Goal: Transaction & Acquisition: Purchase product/service

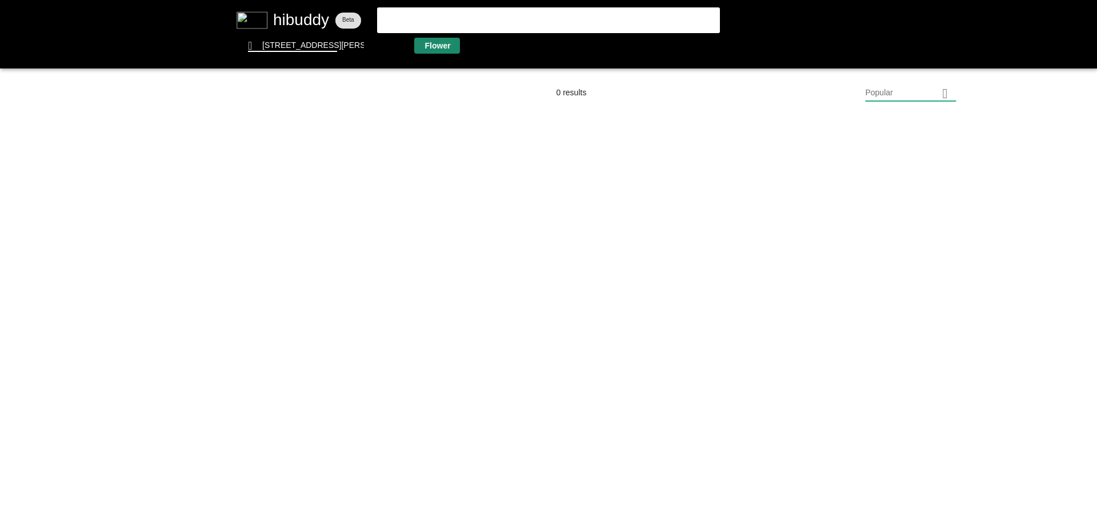
click at [446, 42] on flt-glass-pane at bounding box center [548, 260] width 1097 height 520
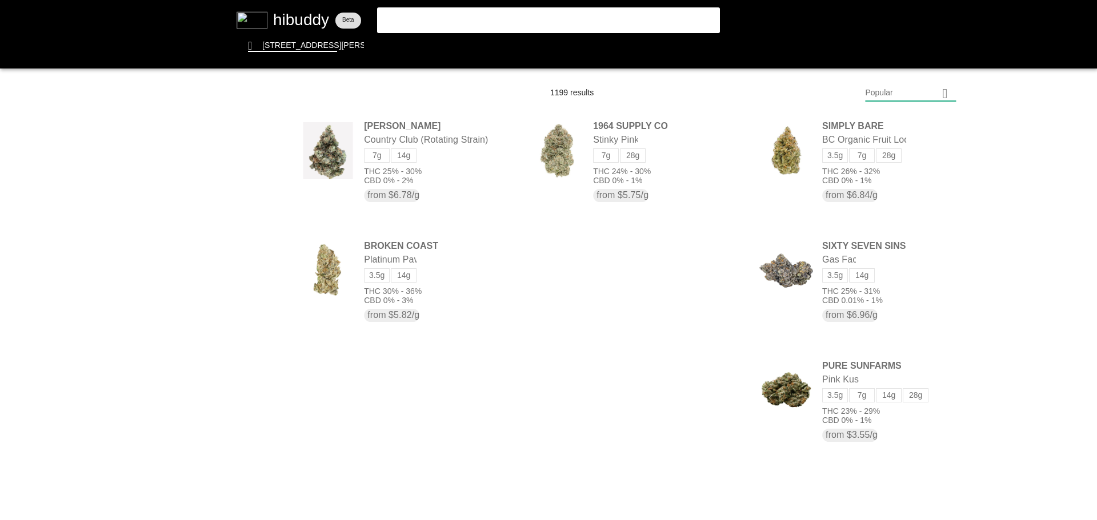
click at [913, 99] on flt-glass-pane at bounding box center [548, 260] width 1097 height 520
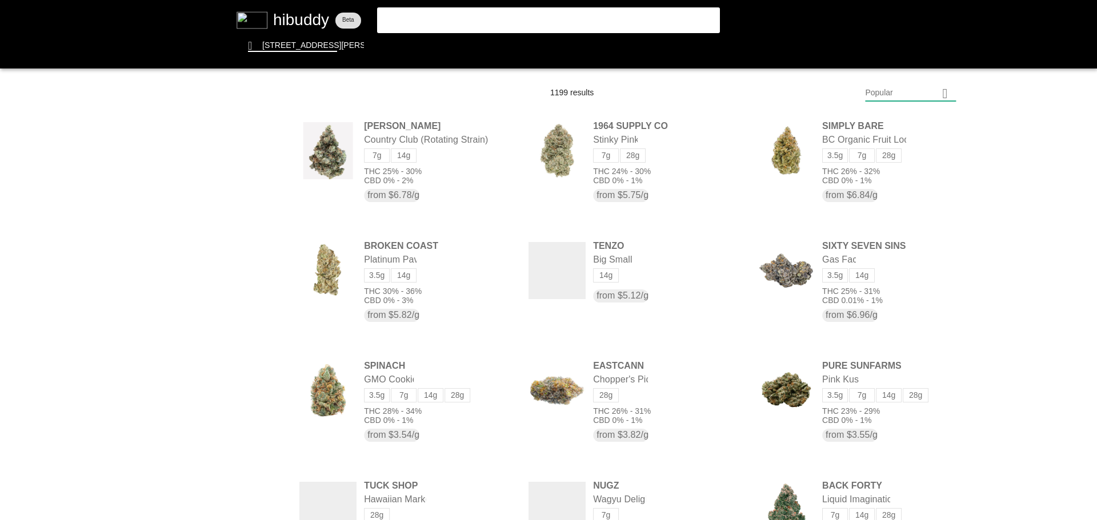
click at [904, 399] on flt-glass-pane at bounding box center [548, 260] width 1097 height 520
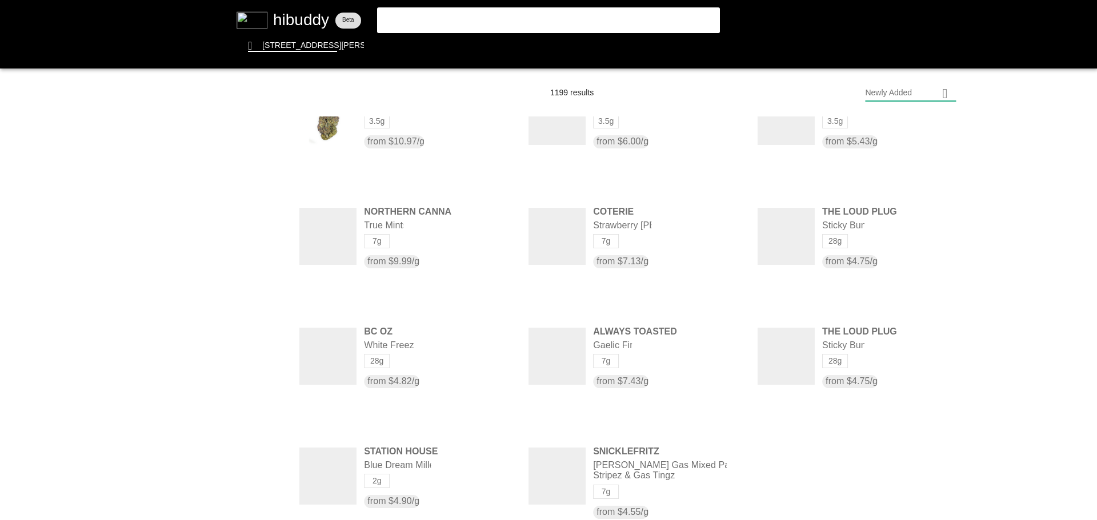
click at [499, 25] on flt-glass-pane at bounding box center [548, 260] width 1097 height 520
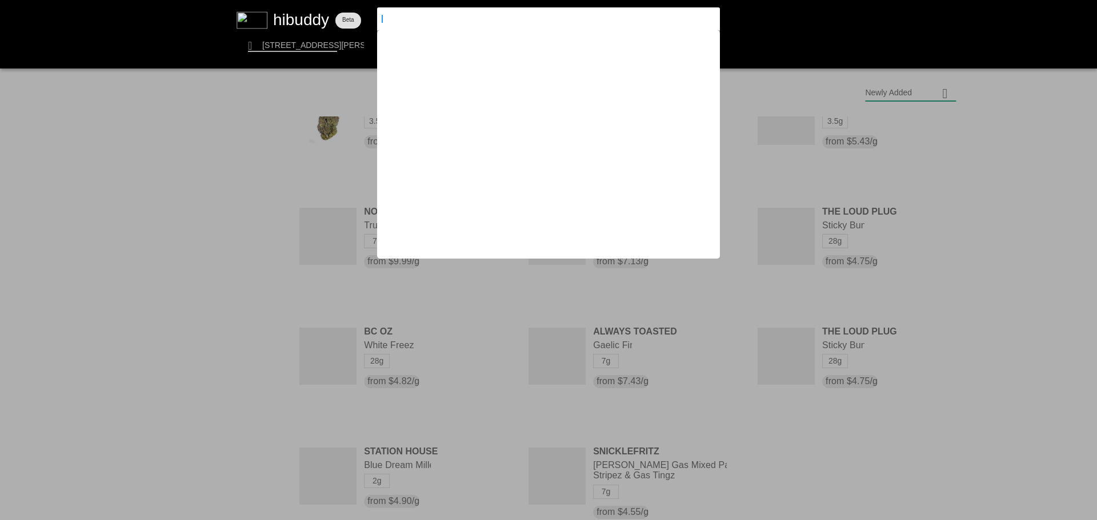
click at [499, 25] on flt-glass-pane at bounding box center [548, 260] width 1097 height 520
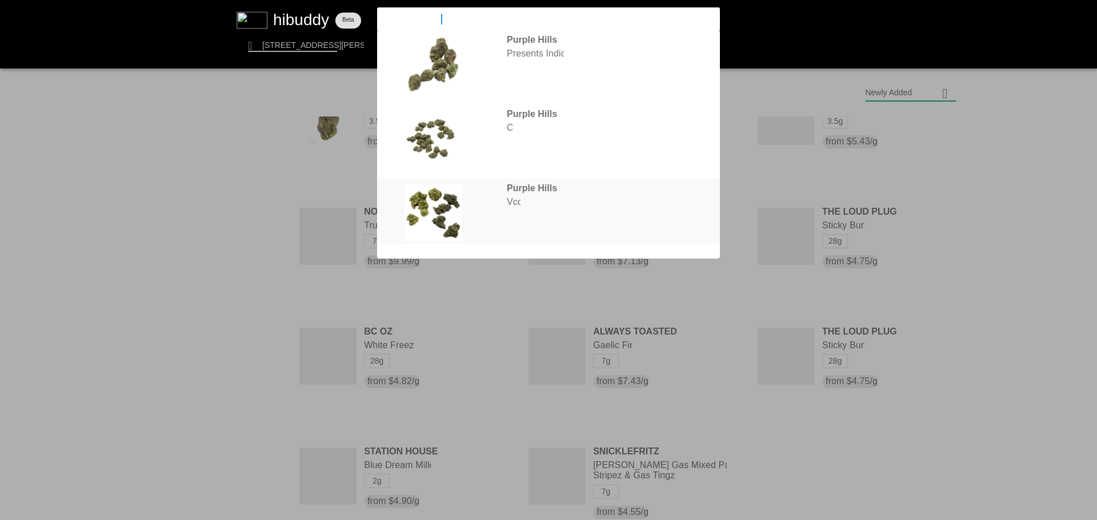
type input "purple hills pre"
click at [532, 203] on flt-glass-pane at bounding box center [548, 260] width 1097 height 520
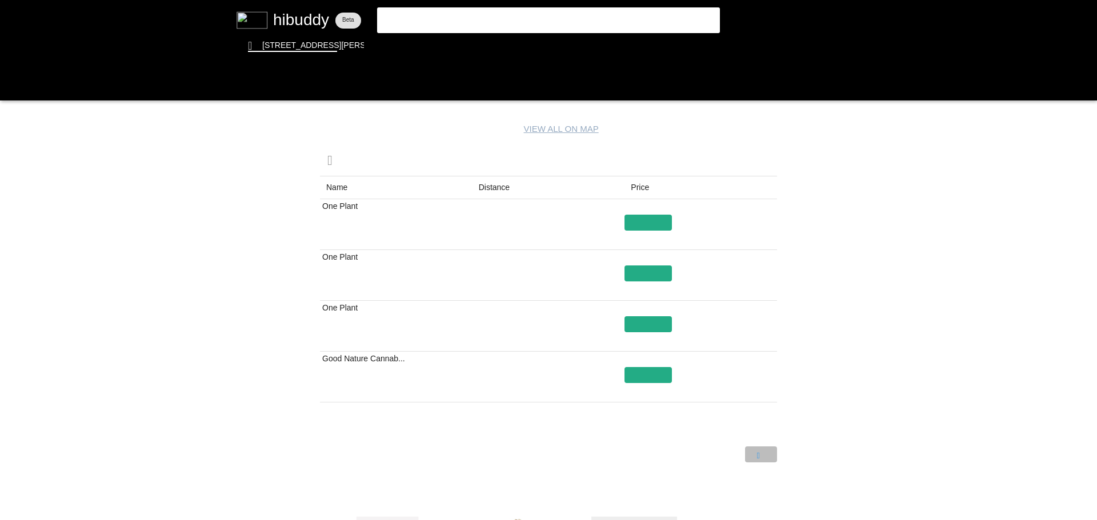
click at [766, 456] on flt-glass-pane at bounding box center [548, 260] width 1097 height 520
click at [740, 457] on flt-glass-pane at bounding box center [548, 260] width 1097 height 520
click at [499, 14] on flt-glass-pane at bounding box center [548, 260] width 1097 height 520
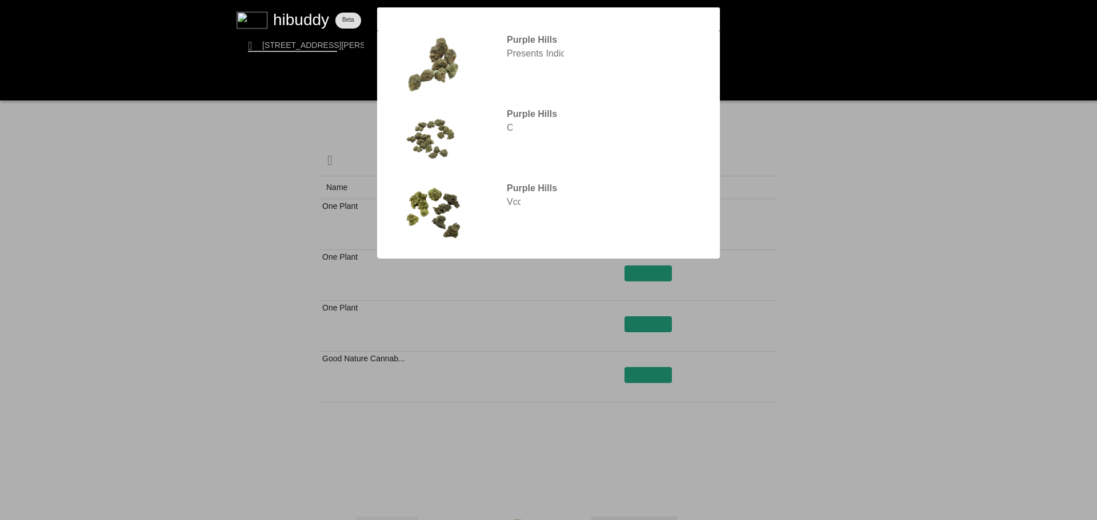
click at [539, 72] on flt-glass-pane at bounding box center [548, 260] width 1097 height 520
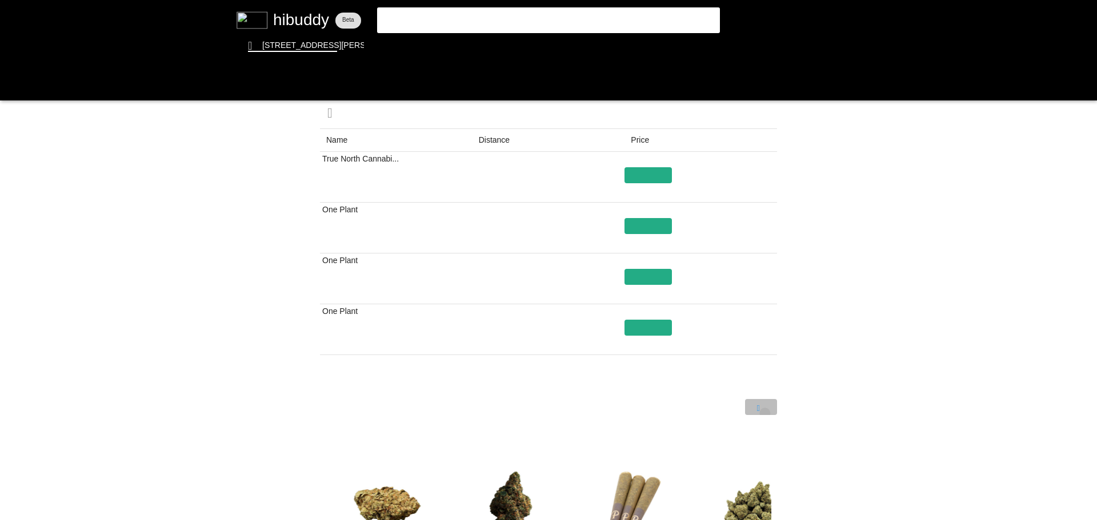
click at [765, 414] on flt-glass-pane at bounding box center [548, 260] width 1097 height 520
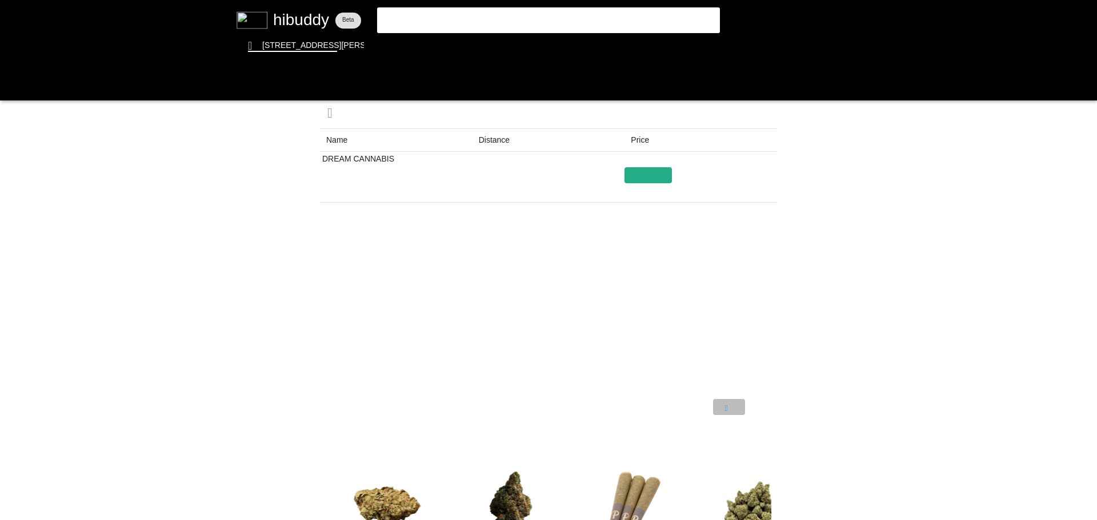
click at [729, 411] on flt-glass-pane at bounding box center [548, 260] width 1097 height 520
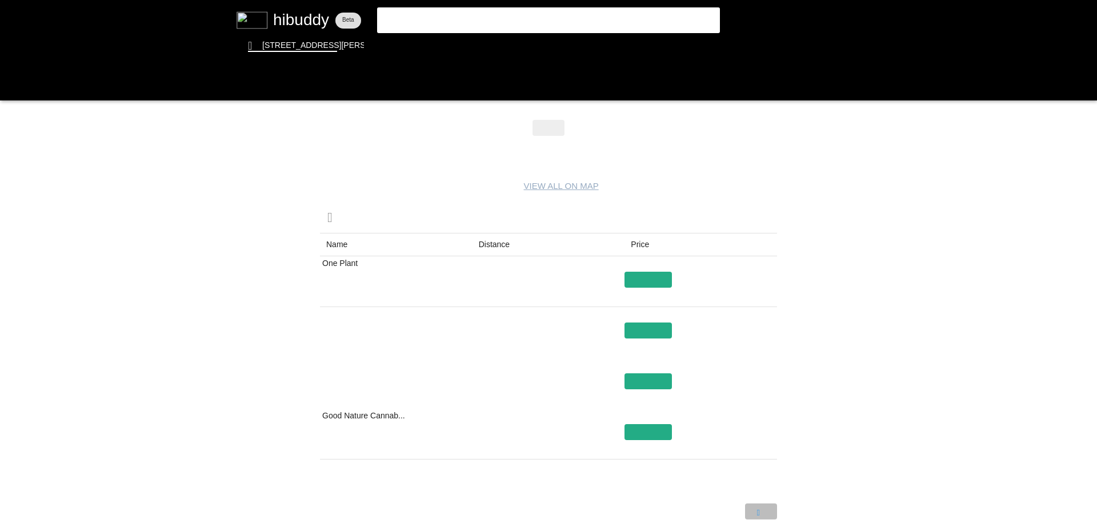
click at [768, 510] on flt-glass-pane at bounding box center [548, 260] width 1097 height 520
click at [739, 509] on flt-glass-pane at bounding box center [548, 260] width 1097 height 520
click at [344, 286] on flt-glass-pane at bounding box center [548, 260] width 1097 height 520
click at [664, 281] on flt-glass-pane at bounding box center [548, 260] width 1097 height 520
click at [663, 281] on flt-glass-pane at bounding box center [548, 260] width 1097 height 520
